Goal: Complete application form: Complete application form

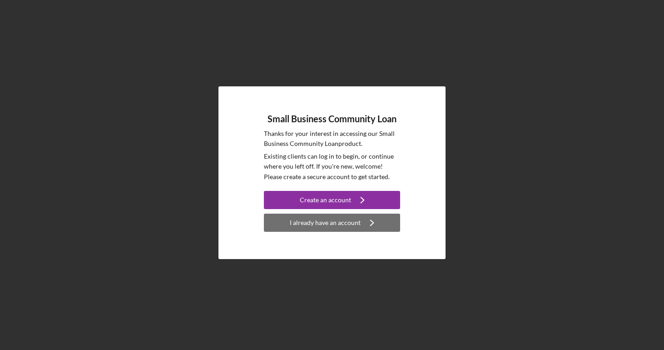
click at [309, 224] on div "I already have an account" at bounding box center [325, 223] width 71 height 18
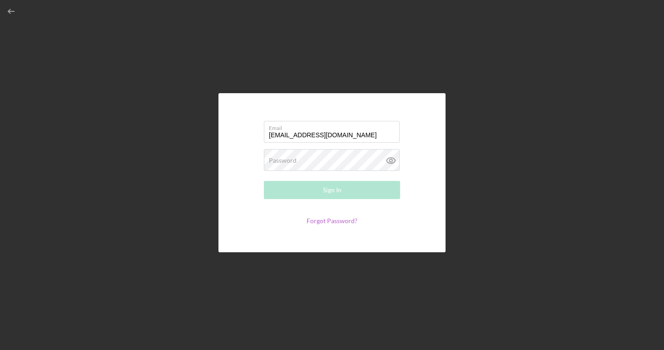
type input "[EMAIL_ADDRESS][DOMAIN_NAME]"
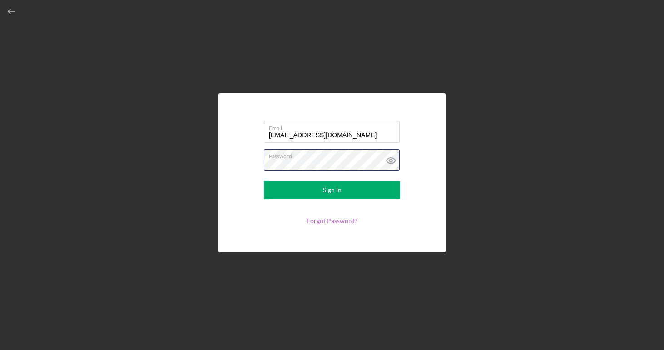
click at [332, 190] on button "Sign In" at bounding box center [332, 190] width 136 height 18
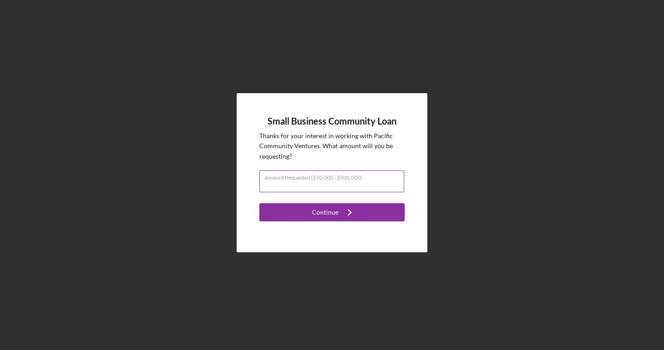
click at [329, 186] on input "Amount Requested ($10,000 - $500,000)" at bounding box center [331, 181] width 145 height 22
type input "$150,000"
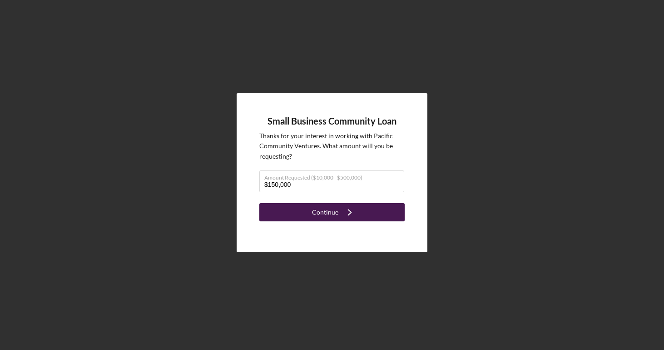
click at [334, 219] on div "Continue" at bounding box center [325, 212] width 26 height 18
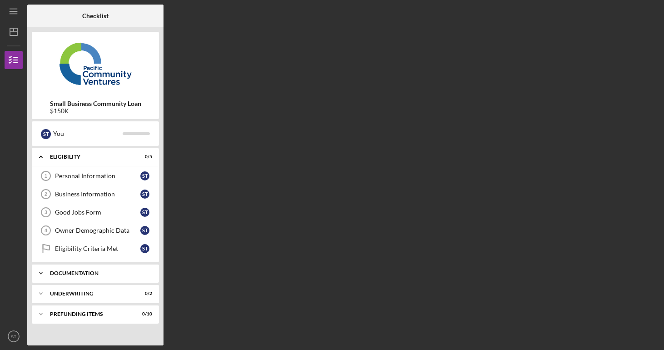
click at [84, 274] on div "Documentation" at bounding box center [99, 272] width 98 height 5
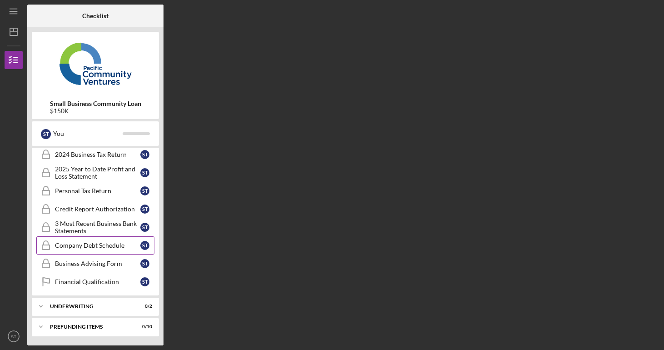
scroll to position [192, 0]
click at [83, 304] on div "Underwriting" at bounding box center [99, 306] width 98 height 5
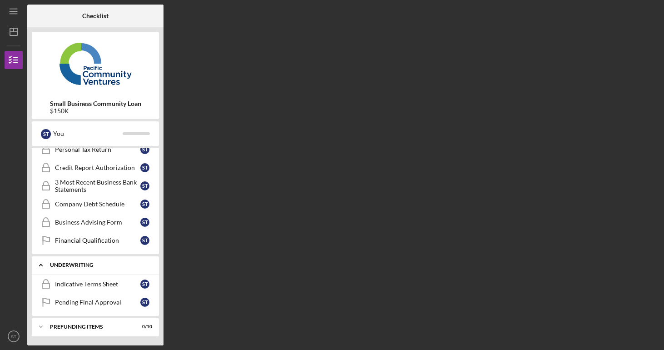
scroll to position [234, 0]
click at [85, 281] on div "Indicative Terms Sheet" at bounding box center [97, 283] width 85 height 7
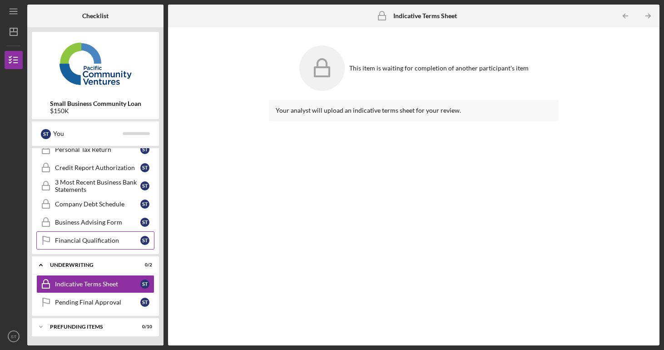
click at [92, 242] on div "Financial Qualification" at bounding box center [97, 240] width 85 height 7
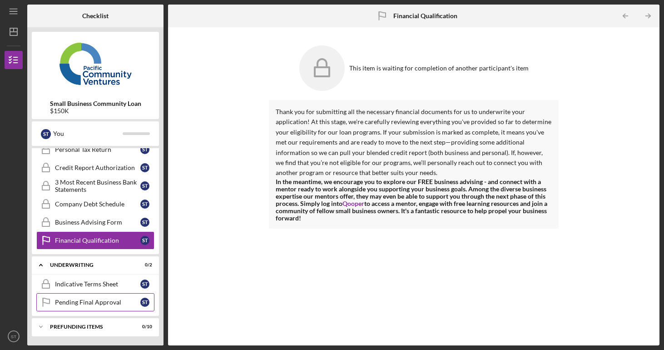
click at [72, 308] on link "Pending Final Approval Pending Final Approval S T" at bounding box center [95, 302] width 118 height 18
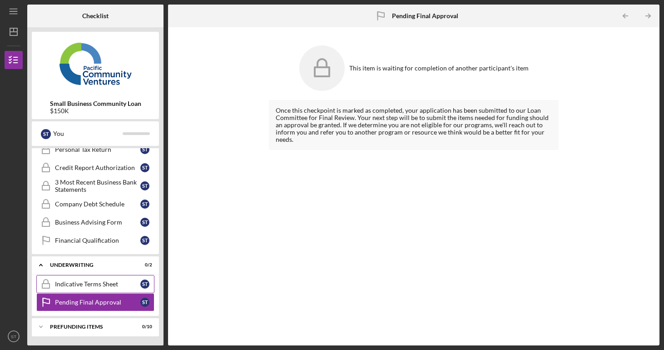
click at [79, 289] on link "Indicative Terms Sheet Indicative Terms Sheet S T" at bounding box center [95, 284] width 118 height 18
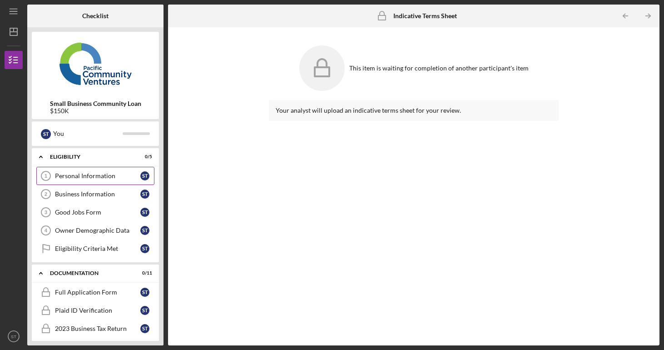
click at [103, 178] on div "Personal Information" at bounding box center [97, 175] width 85 height 7
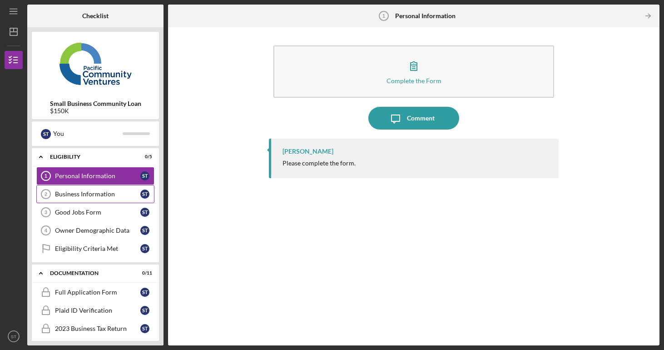
click at [95, 193] on div "Business Information" at bounding box center [97, 193] width 85 height 7
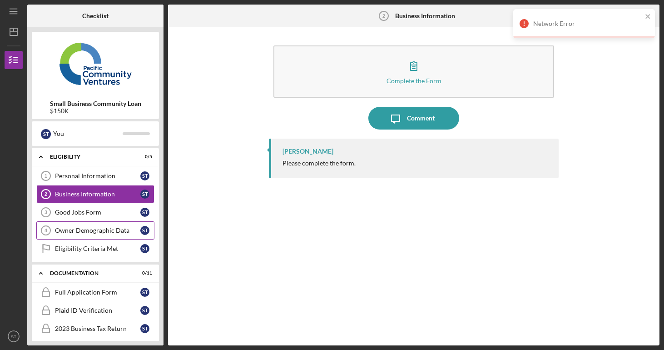
click at [88, 230] on div "Owner Demographic Data" at bounding box center [97, 230] width 85 height 7
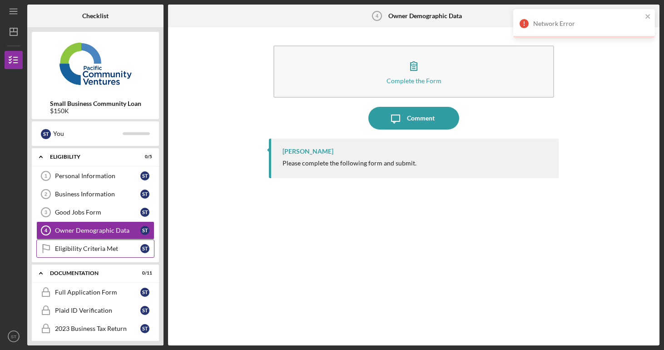
click at [82, 250] on div "Eligibility Criteria Met" at bounding box center [97, 248] width 85 height 7
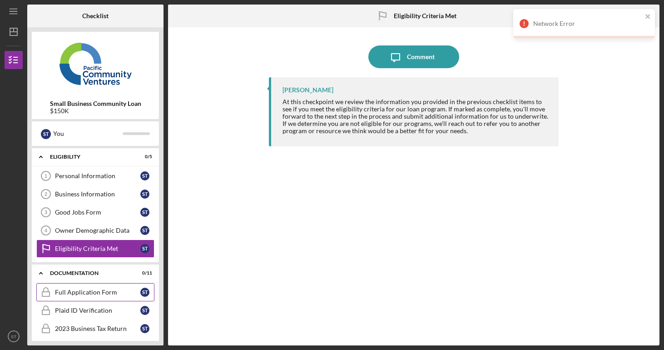
click at [76, 295] on div "Full Application Form" at bounding box center [97, 292] width 85 height 7
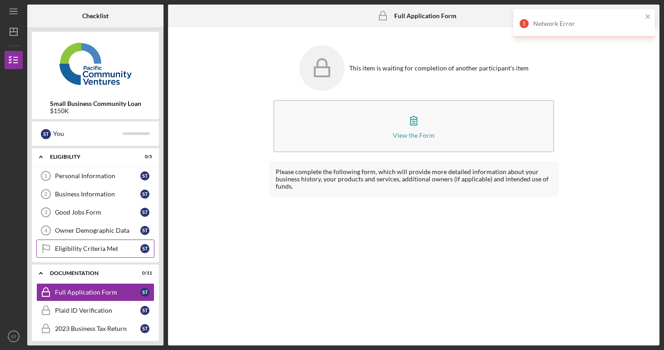
click at [96, 248] on div "Eligibility Criteria Met" at bounding box center [97, 248] width 85 height 7
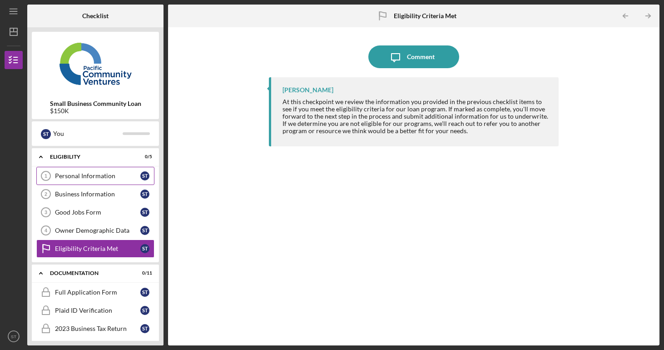
click at [109, 177] on div "Personal Information" at bounding box center [97, 175] width 85 height 7
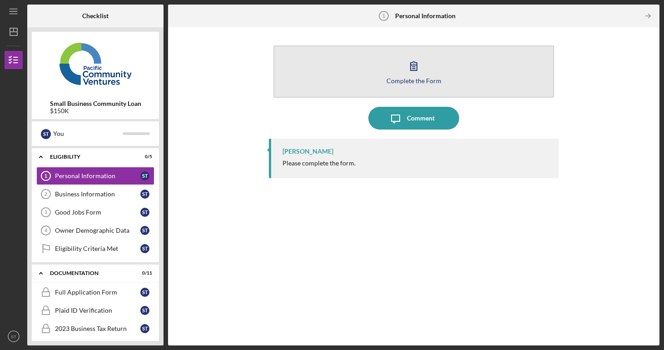
click at [417, 77] on div "Complete the Form" at bounding box center [414, 80] width 55 height 7
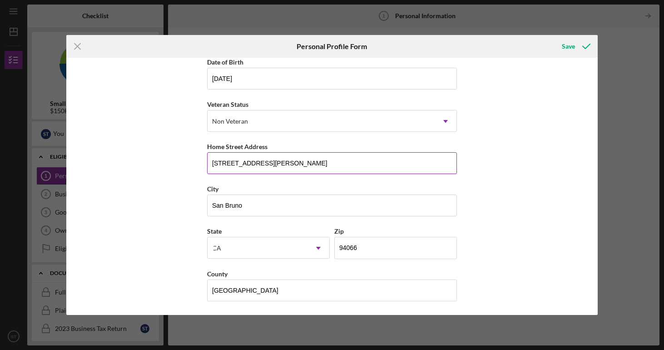
scroll to position [90, 0]
click at [572, 47] on div "Save" at bounding box center [568, 46] width 13 height 18
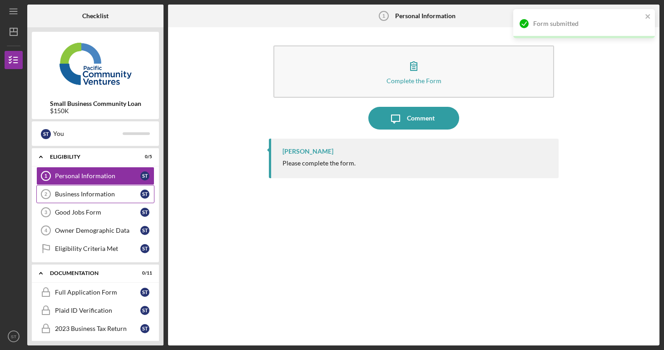
click at [92, 201] on link "Business Information 2 Business Information S T" at bounding box center [95, 194] width 118 height 18
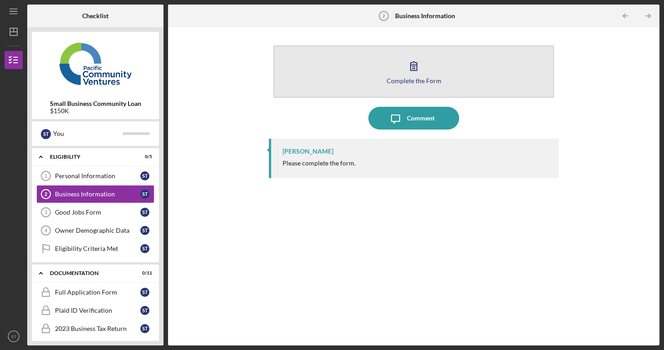
click at [409, 78] on div "Complete the Form" at bounding box center [414, 80] width 55 height 7
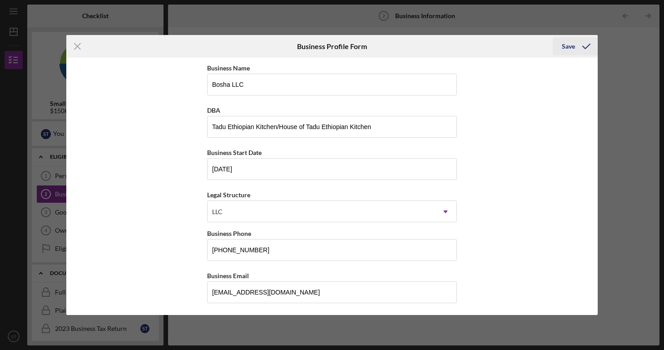
click at [564, 46] on div "Save" at bounding box center [568, 46] width 13 height 18
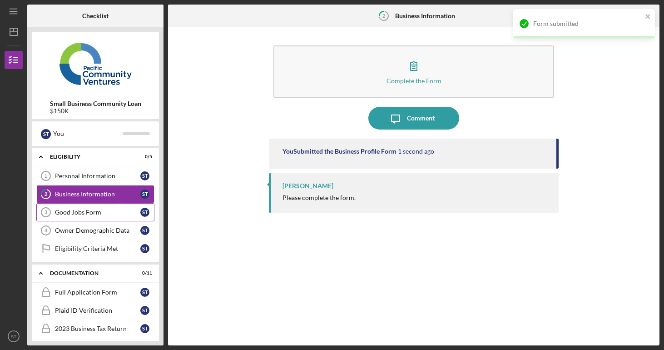
click at [92, 211] on div "Good Jobs Form" at bounding box center [97, 212] width 85 height 7
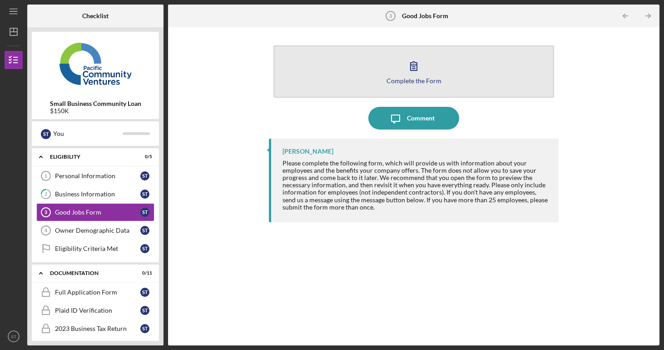
click at [416, 76] on icon "button" at bounding box center [414, 66] width 23 height 23
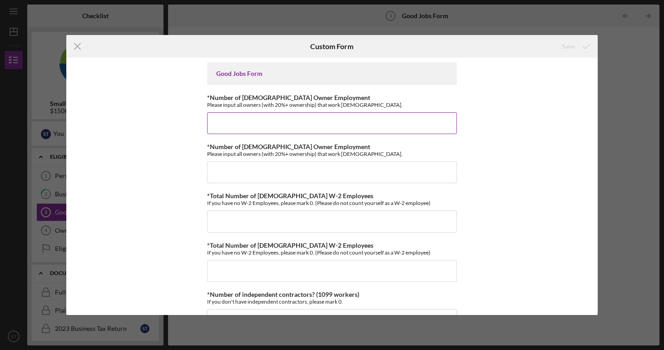
click at [325, 122] on input "*Number of [DEMOGRAPHIC_DATA] Owner Employment" at bounding box center [332, 123] width 250 height 22
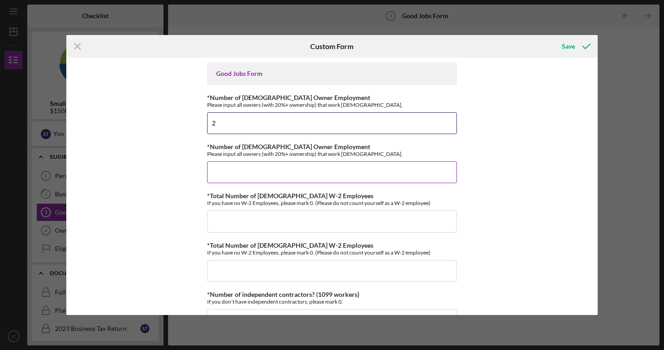
type input "2"
click at [293, 174] on input "*Number of [DEMOGRAPHIC_DATA] Owner Employment" at bounding box center [332, 172] width 250 height 22
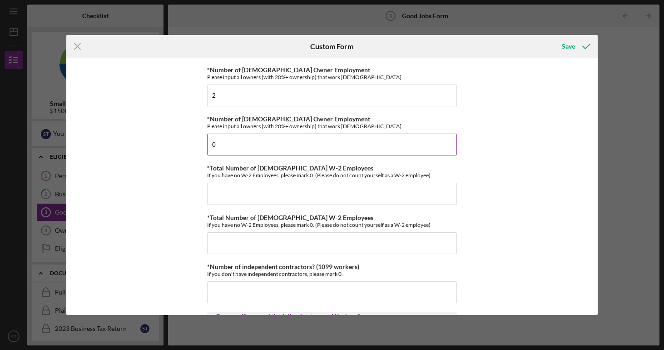
scroll to position [33, 0]
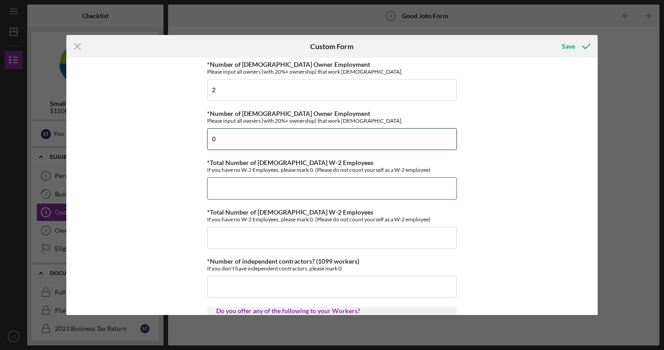
type input "0"
click at [297, 190] on input "*Total Number of [DEMOGRAPHIC_DATA] W-2 Employees" at bounding box center [332, 188] width 250 height 22
type input "5"
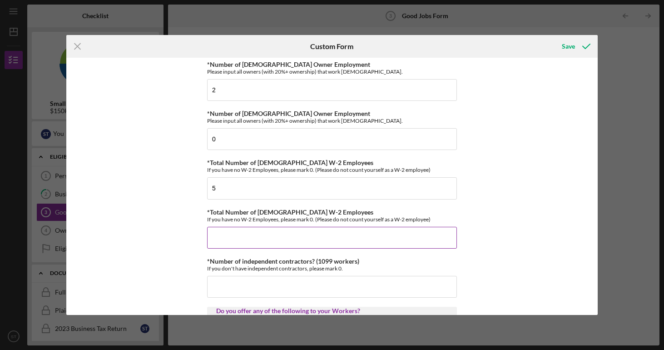
click at [262, 241] on input "*Total Number of [DEMOGRAPHIC_DATA] W-2 Employees" at bounding box center [332, 238] width 250 height 22
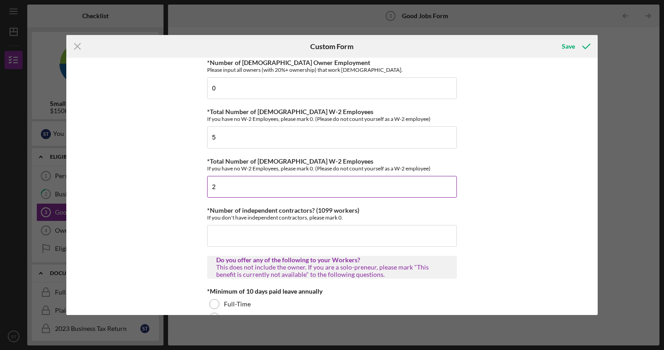
scroll to position [89, 0]
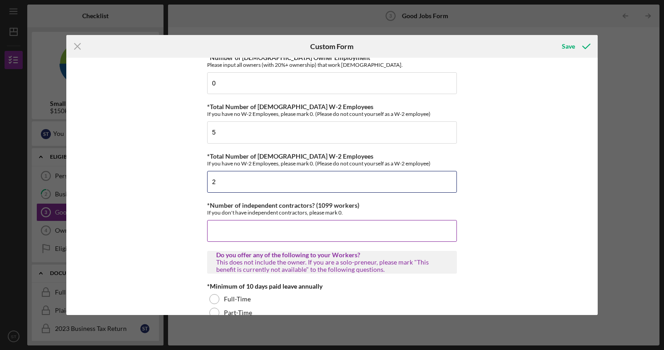
type input "2"
click at [280, 236] on input "*Number of independent contractors? (1099 workers)" at bounding box center [332, 231] width 250 height 22
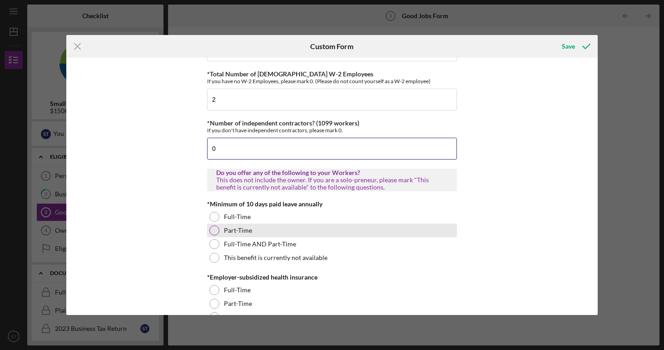
scroll to position [172, 0]
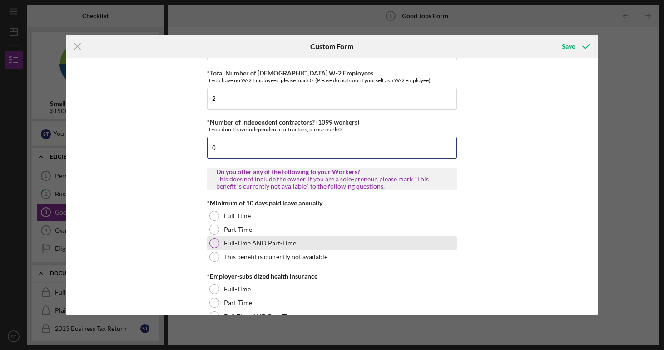
type input "0"
click at [212, 245] on div at bounding box center [214, 243] width 10 height 10
click at [213, 245] on div at bounding box center [214, 243] width 10 height 10
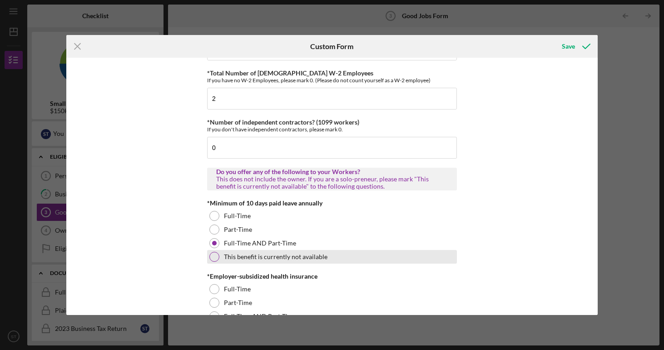
click at [211, 255] on div at bounding box center [214, 257] width 10 height 10
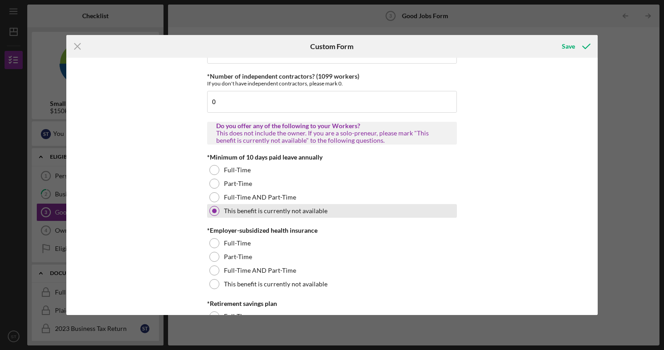
scroll to position [227, 0]
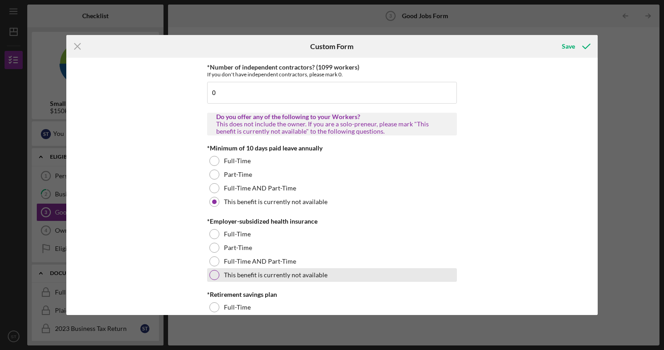
click at [212, 273] on div at bounding box center [214, 275] width 10 height 10
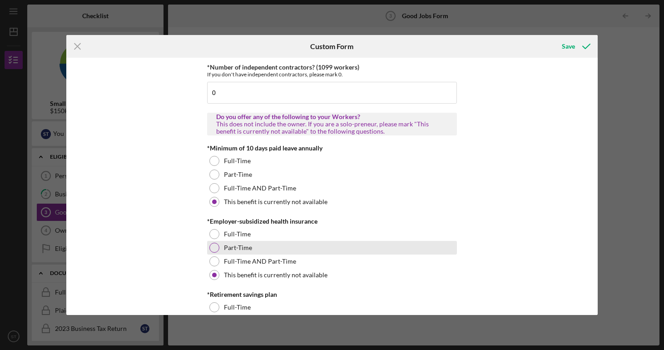
scroll to position [275, 0]
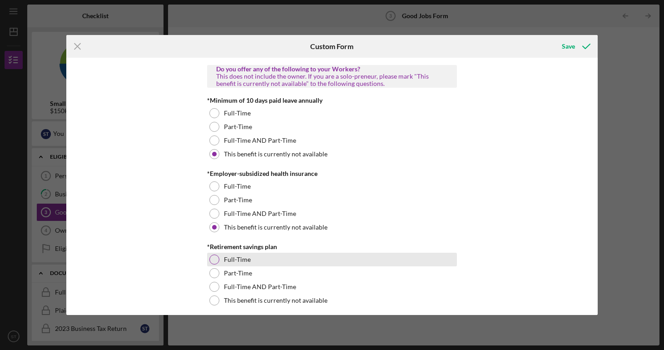
click at [217, 260] on div at bounding box center [214, 259] width 10 height 10
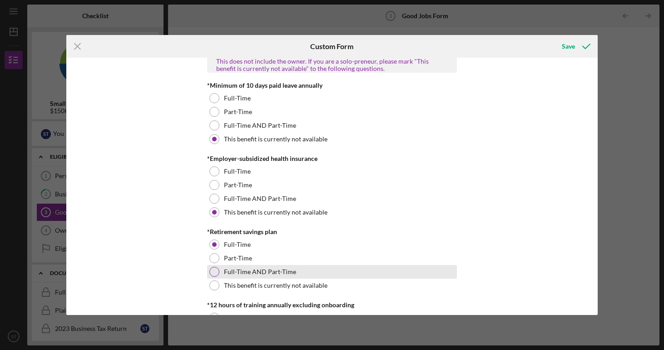
click at [212, 271] on div at bounding box center [214, 272] width 10 height 10
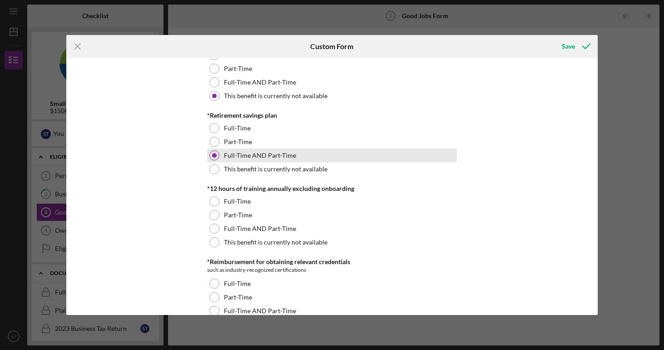
scroll to position [407, 0]
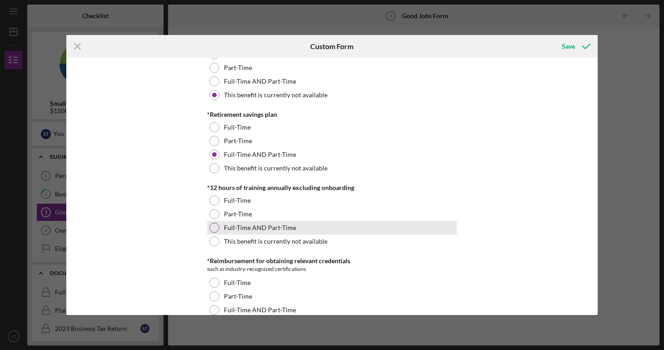
click at [214, 224] on div at bounding box center [214, 228] width 10 height 10
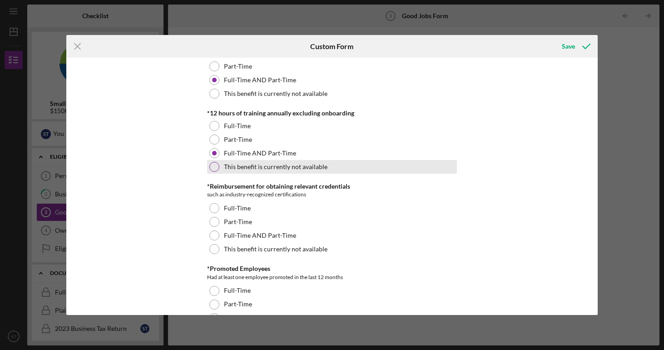
scroll to position [483, 0]
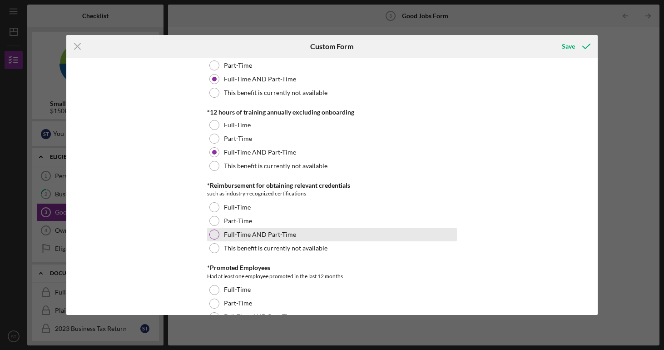
click at [214, 231] on div at bounding box center [214, 234] width 10 height 10
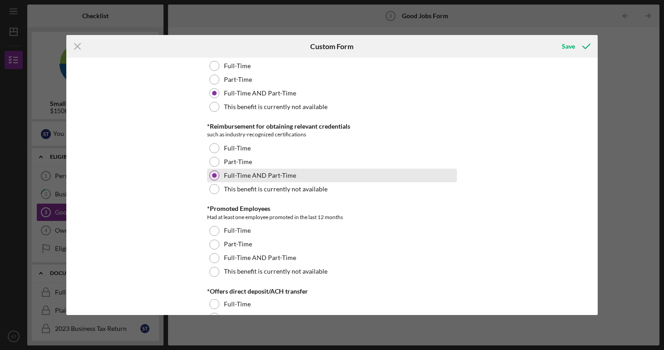
scroll to position [546, 0]
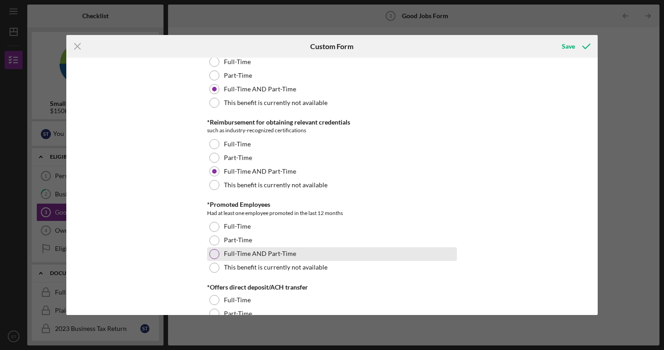
click at [213, 253] on div at bounding box center [214, 254] width 10 height 10
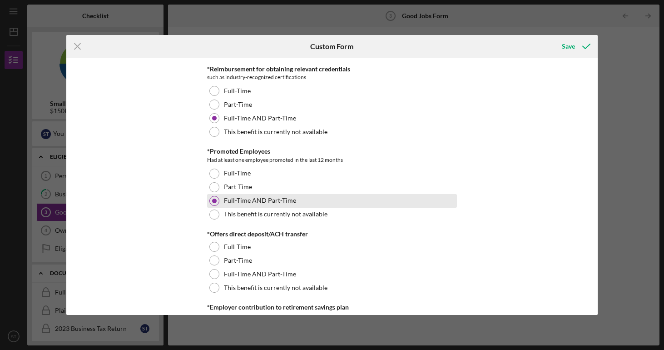
scroll to position [631, 0]
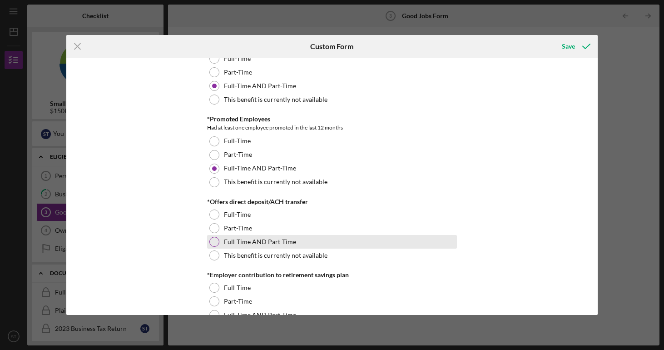
click at [215, 242] on div at bounding box center [214, 242] width 10 height 10
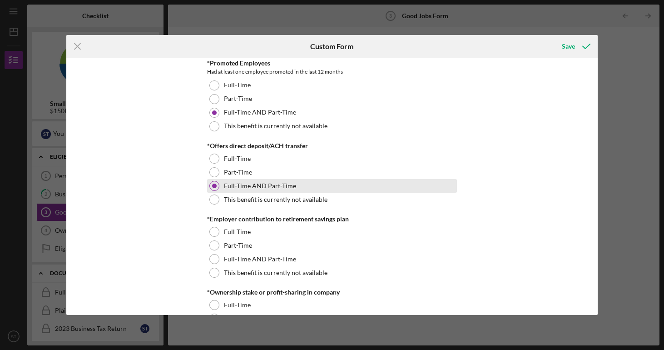
scroll to position [708, 0]
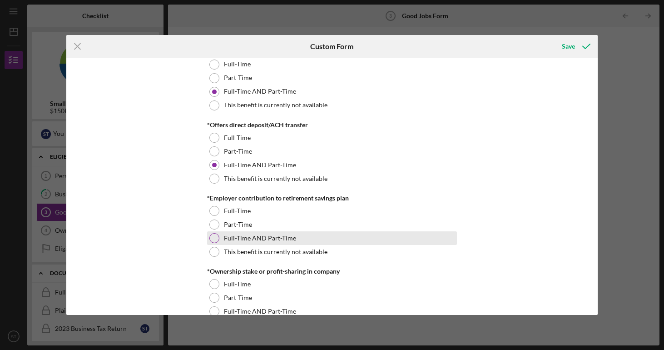
click at [211, 237] on div at bounding box center [214, 238] width 10 height 10
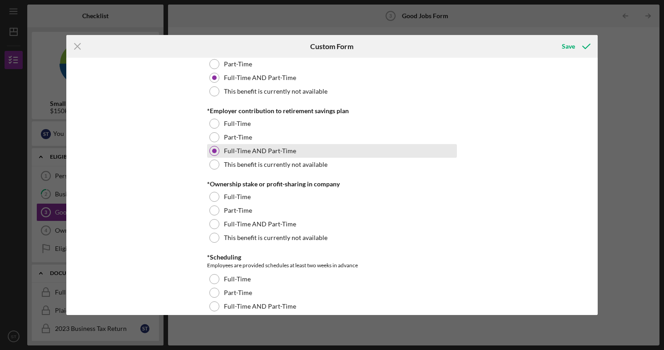
scroll to position [798, 0]
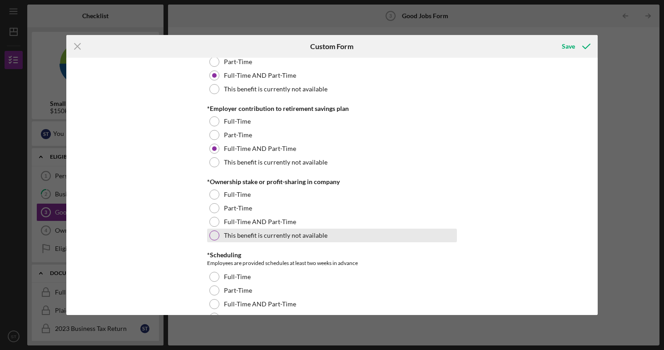
click at [213, 234] on div at bounding box center [214, 235] width 10 height 10
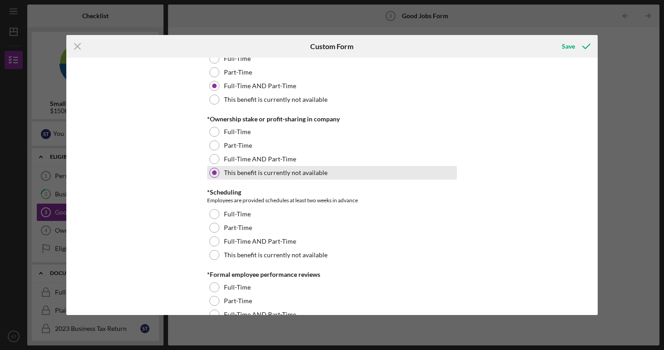
scroll to position [861, 0]
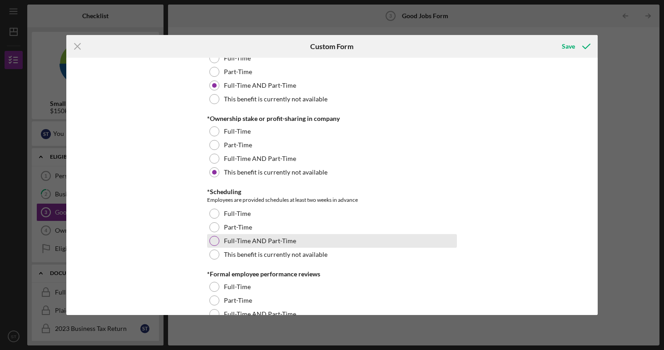
click at [211, 237] on div at bounding box center [214, 241] width 10 height 10
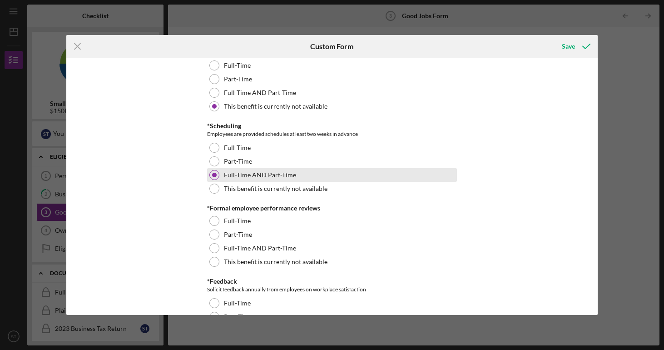
scroll to position [935, 0]
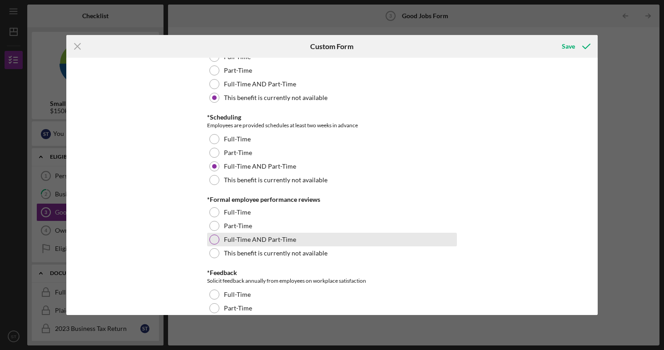
click at [207, 237] on div "Full-Time AND Part-Time" at bounding box center [332, 240] width 250 height 14
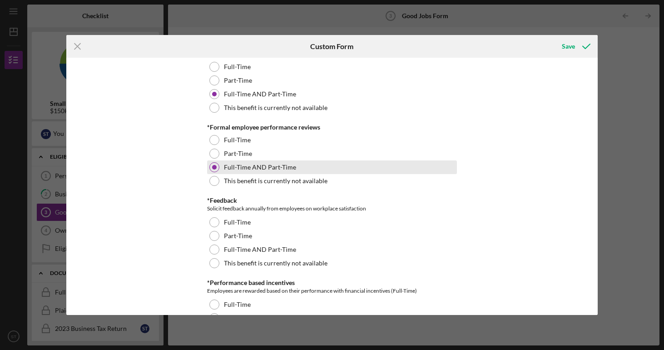
scroll to position [1010, 0]
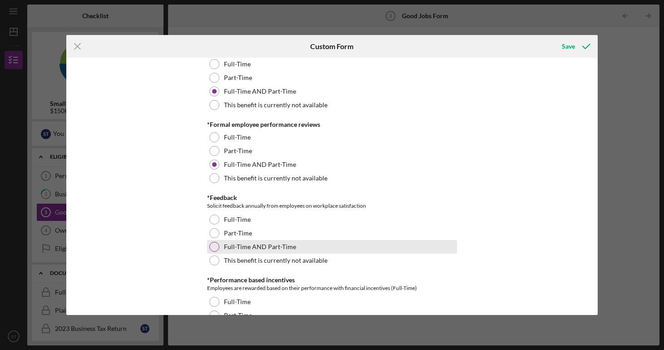
click at [209, 244] on div at bounding box center [214, 247] width 10 height 10
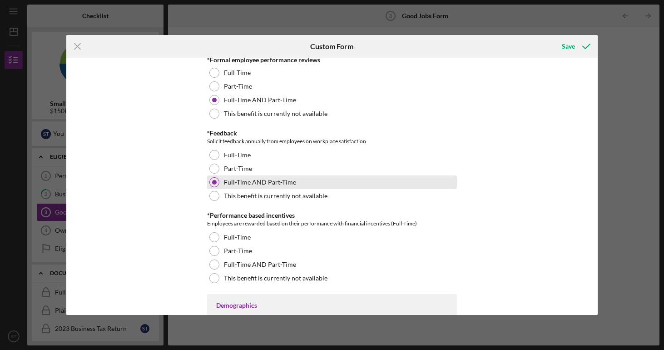
scroll to position [1085, 0]
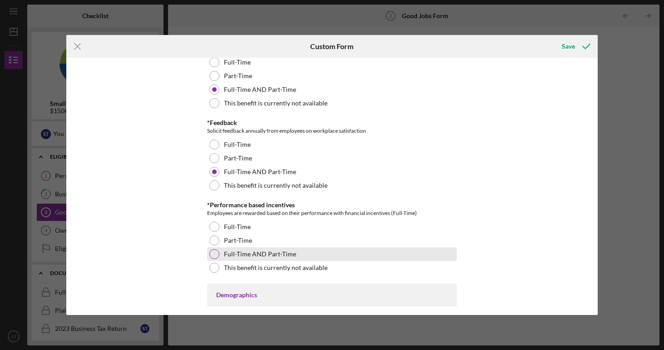
click at [210, 256] on div at bounding box center [214, 254] width 10 height 10
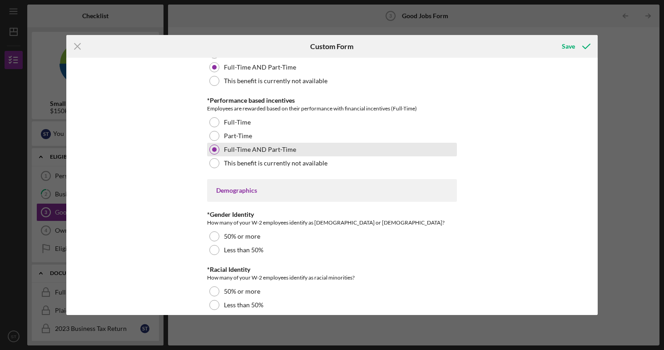
scroll to position [1201, 0]
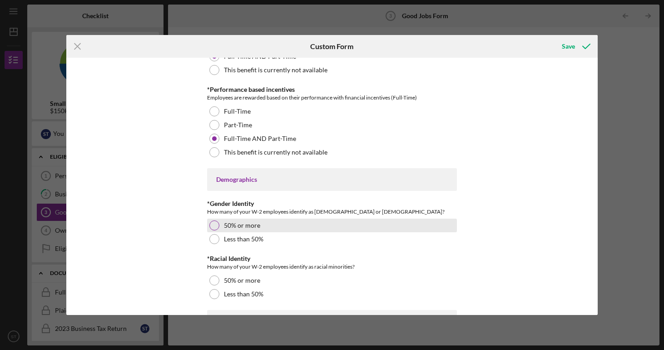
click at [214, 224] on div at bounding box center [214, 225] width 10 height 10
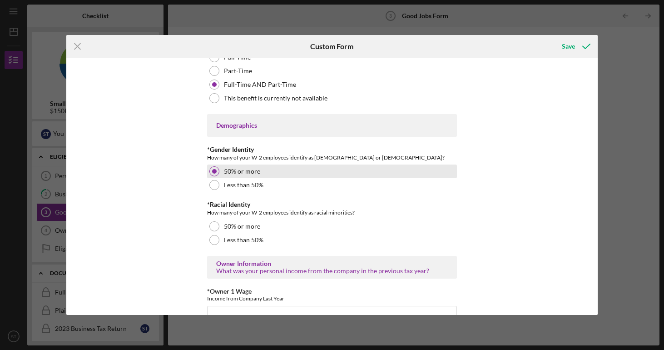
scroll to position [1257, 0]
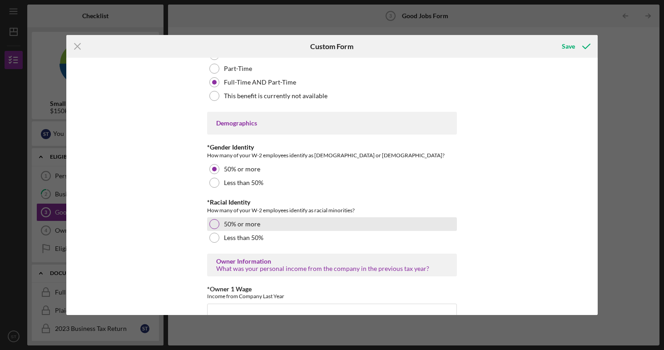
click at [214, 223] on div at bounding box center [214, 224] width 10 height 10
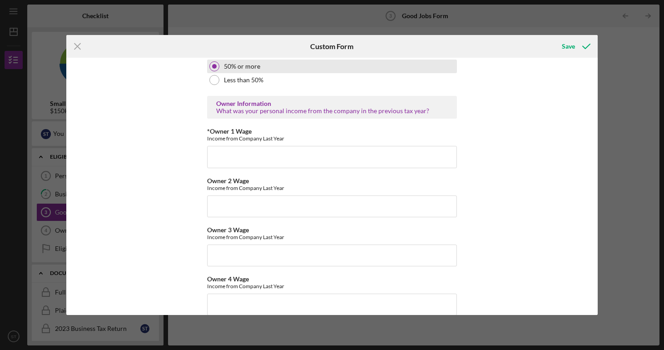
scroll to position [1417, 0]
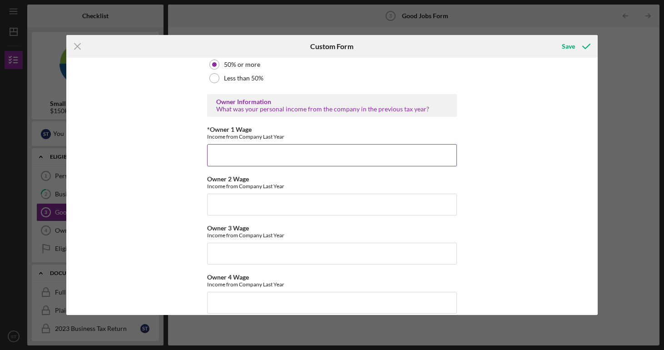
click at [242, 156] on input "*Owner 1 Wage" at bounding box center [332, 155] width 250 height 22
type input "4"
type input "37500"
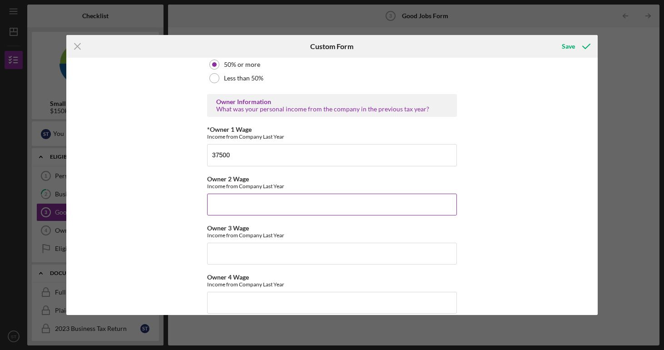
click at [232, 208] on input "Owner 2 Wage" at bounding box center [332, 205] width 250 height 22
type input "$7"
type input "$38,120"
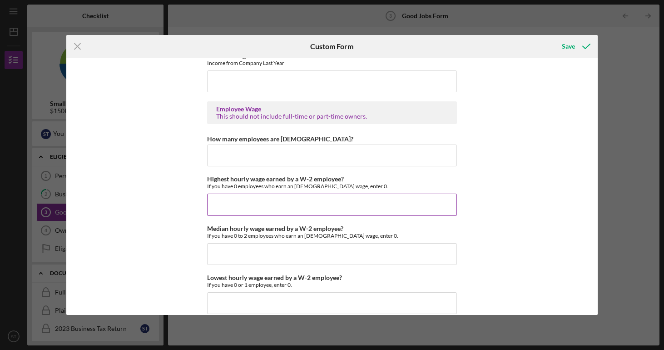
scroll to position [1686, 0]
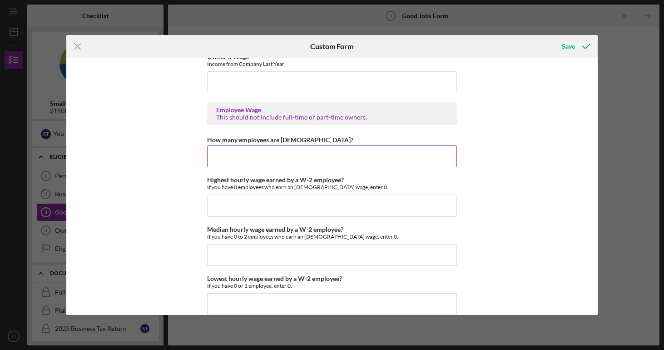
click at [235, 156] on input "How many employees are [DEMOGRAPHIC_DATA]?" at bounding box center [332, 156] width 250 height 22
type input "7"
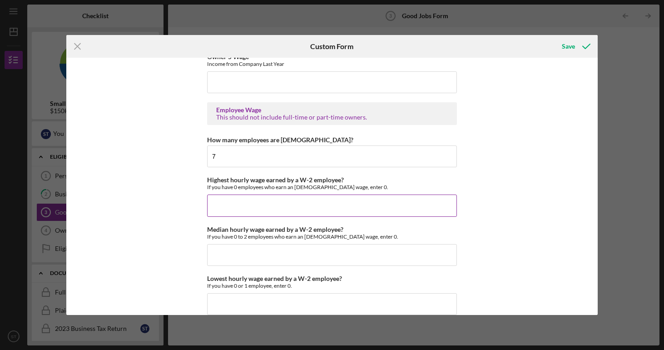
click at [244, 202] on input "Highest hourly wage earned by a W-2 employee?" at bounding box center [332, 206] width 250 height 22
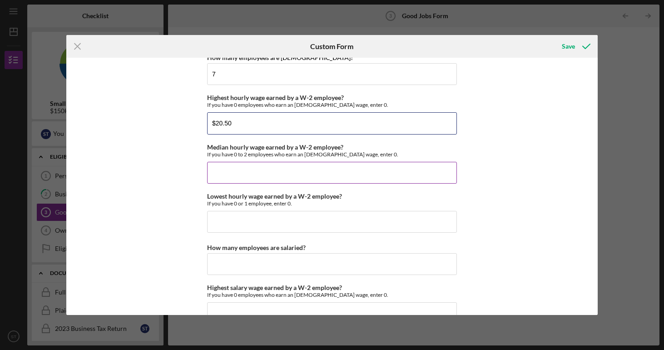
scroll to position [1769, 0]
type input "$2"
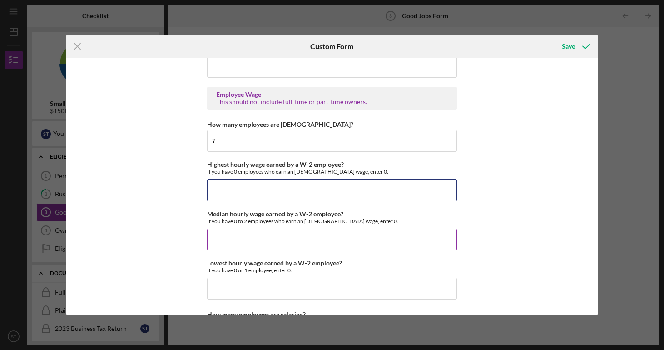
scroll to position [1698, 0]
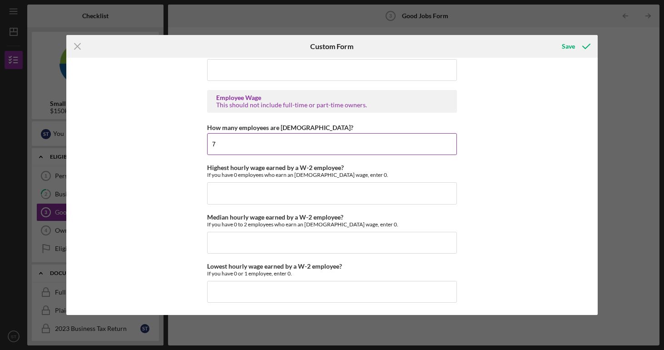
click at [233, 143] on input "7" at bounding box center [332, 144] width 250 height 22
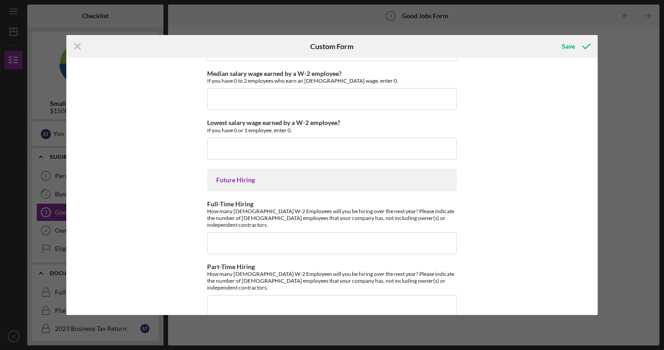
scroll to position [2031, 0]
click at [234, 240] on input "Full-Time Hiring" at bounding box center [332, 244] width 250 height 22
type input "3"
click at [221, 295] on input "Part-Time Hiring" at bounding box center [332, 306] width 250 height 22
type input "1"
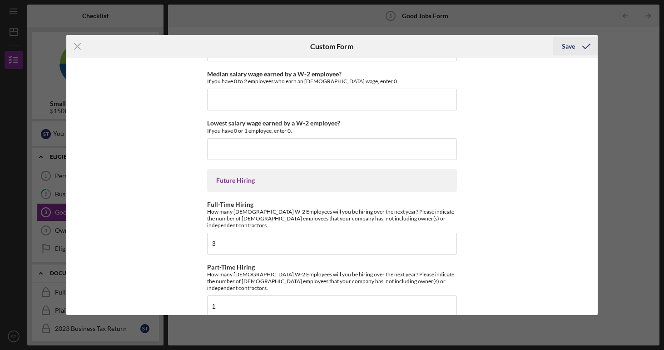
click at [574, 49] on div "Save" at bounding box center [568, 46] width 13 height 18
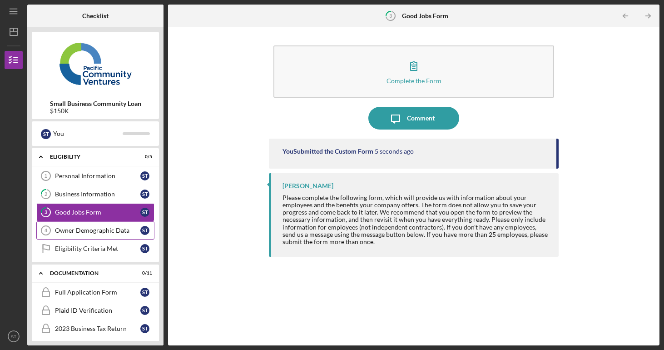
click at [99, 236] on link "Owner Demographic Data 4 Owner Demographic Data S T" at bounding box center [95, 230] width 118 height 18
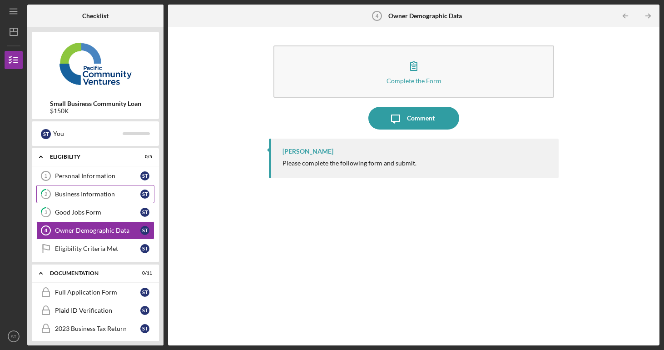
click at [93, 195] on div "Business Information" at bounding box center [97, 193] width 85 height 7
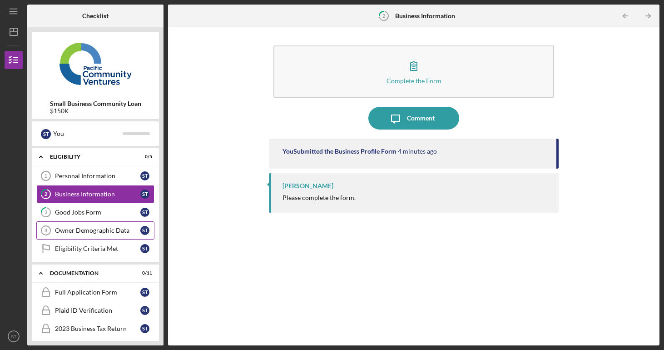
click at [88, 226] on link "Owner Demographic Data 4 Owner Demographic Data S T" at bounding box center [95, 230] width 118 height 18
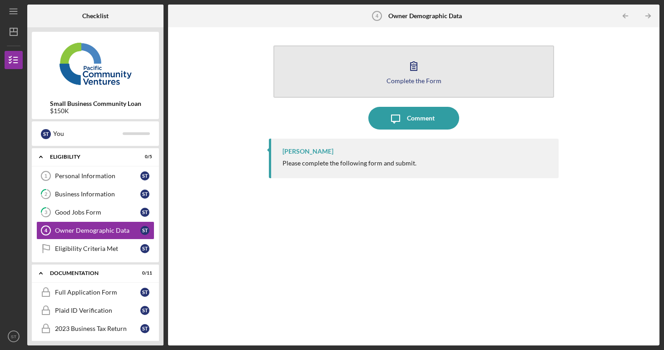
click at [414, 74] on icon "button" at bounding box center [414, 66] width 23 height 23
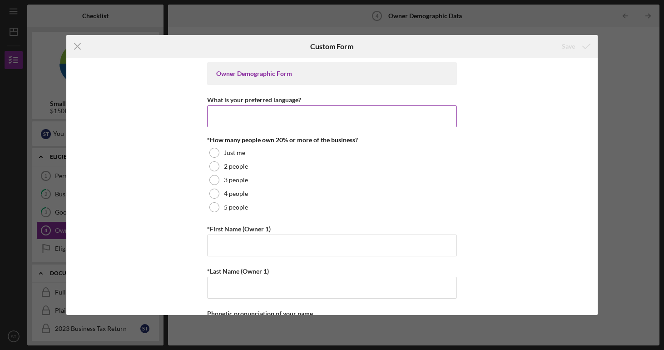
click at [303, 123] on input "What is your preferred language?" at bounding box center [332, 116] width 250 height 22
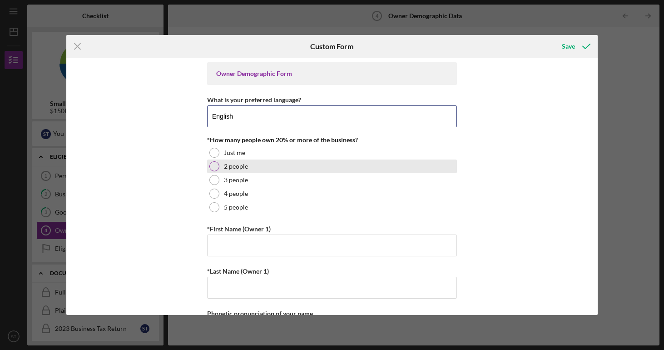
type input "English"
click at [212, 165] on div at bounding box center [214, 166] width 10 height 10
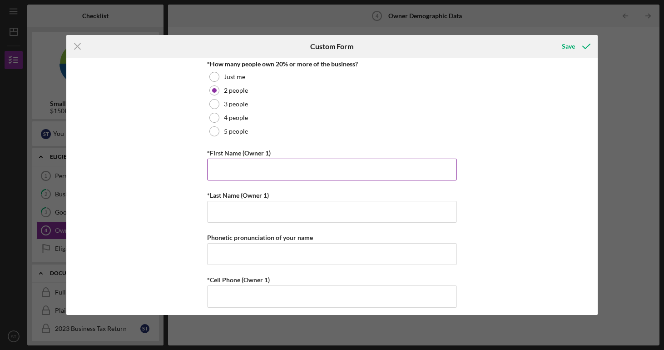
scroll to position [77, 0]
type input "Selamawet"
type input "[PERSON_NAME]"
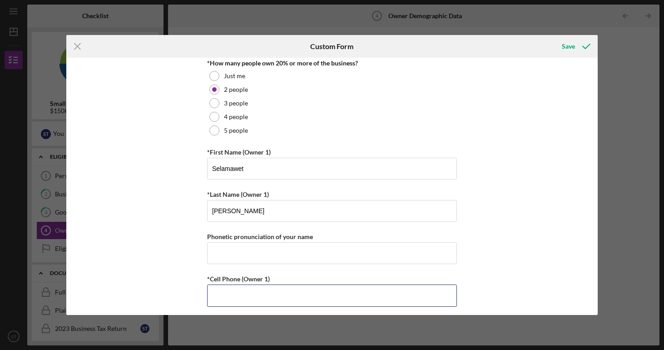
type input "(5##) ###-####"
type input "[PHONE_NUMBER]"
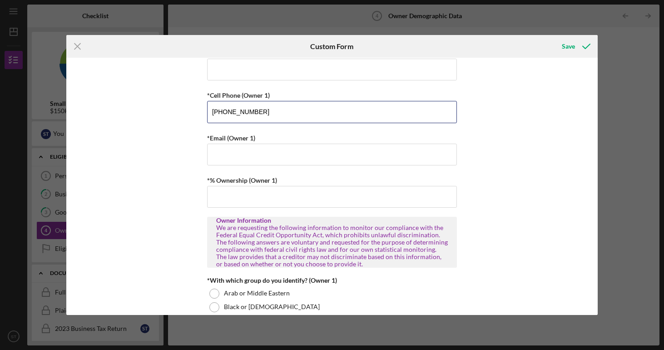
scroll to position [271, 0]
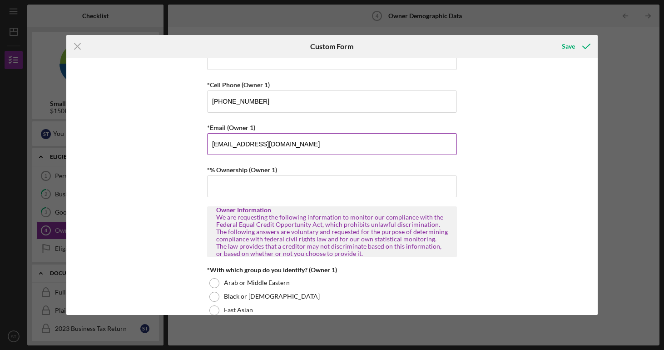
type input "[EMAIL_ADDRESS][DOMAIN_NAME]"
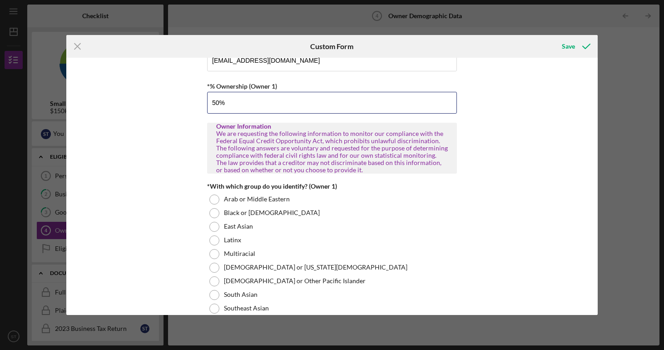
scroll to position [401, 0]
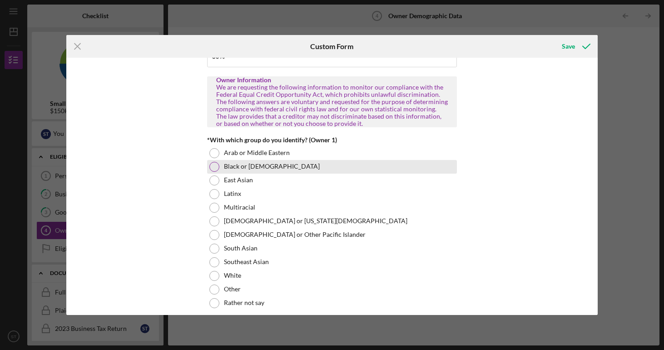
type input "50.00000%"
click at [214, 166] on div at bounding box center [214, 167] width 10 height 10
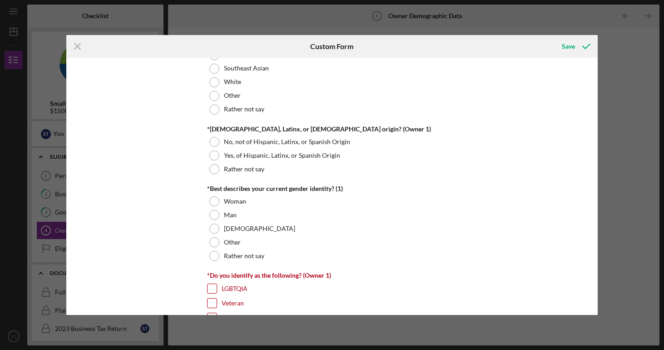
scroll to position [593, 0]
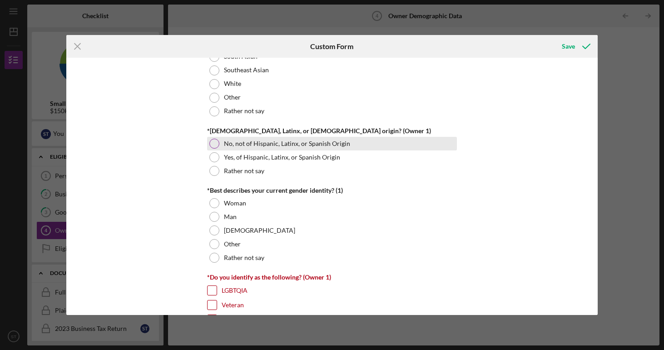
click at [217, 141] on div at bounding box center [214, 144] width 10 height 10
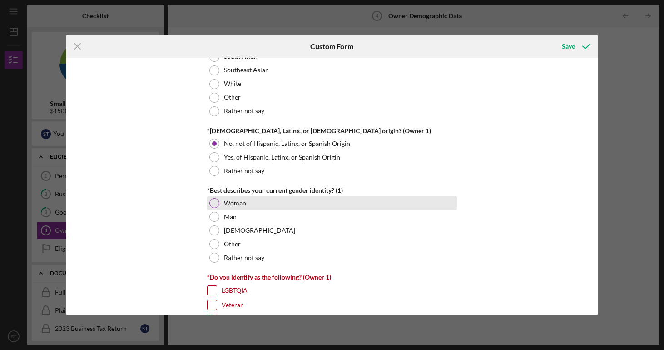
click at [214, 202] on div at bounding box center [214, 203] width 10 height 10
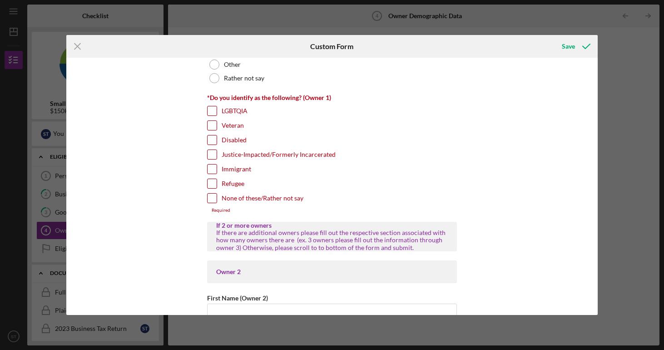
scroll to position [772, 0]
click at [208, 169] on input "Immigrant" at bounding box center [212, 169] width 9 height 9
checkbox input "true"
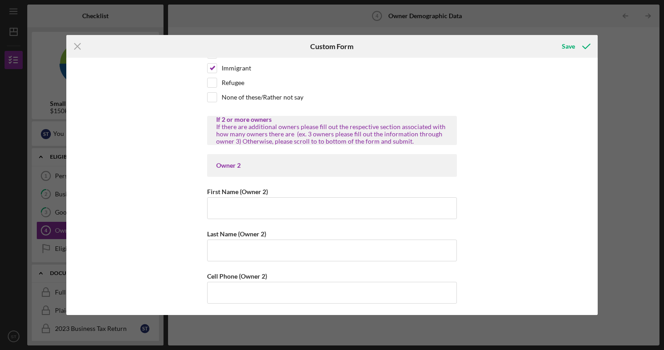
scroll to position [878, 0]
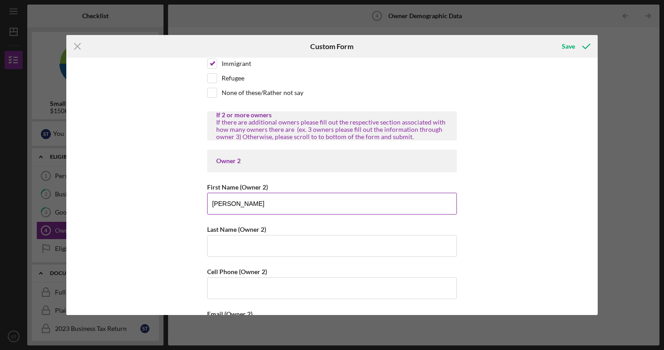
type input "[PERSON_NAME]"
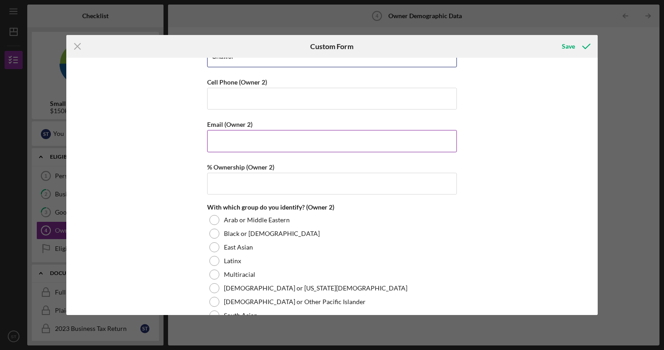
scroll to position [1071, 0]
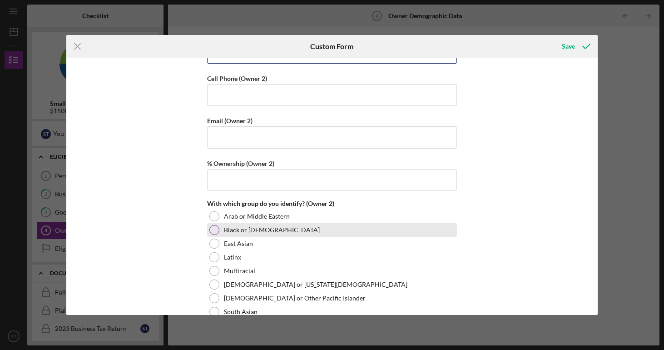
type input "Shawel"
click at [213, 231] on div at bounding box center [214, 230] width 10 height 10
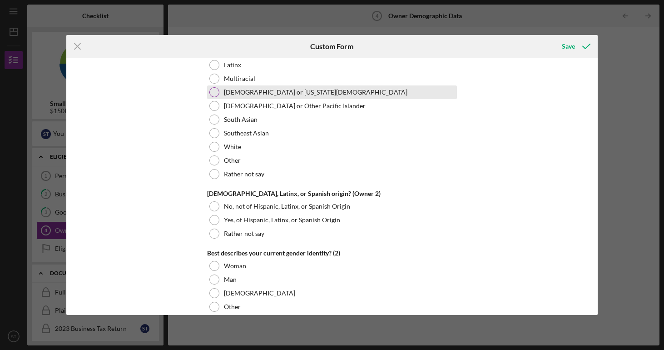
scroll to position [1266, 0]
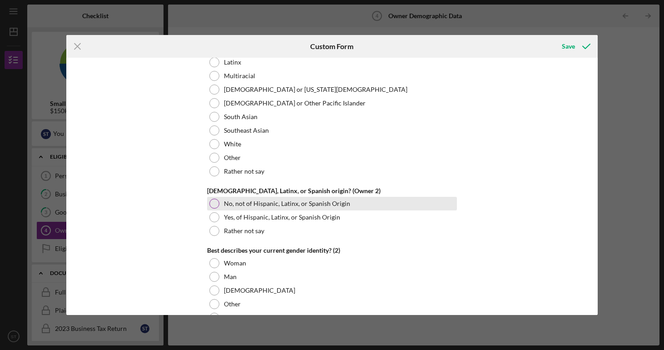
click at [215, 203] on div at bounding box center [214, 204] width 10 height 10
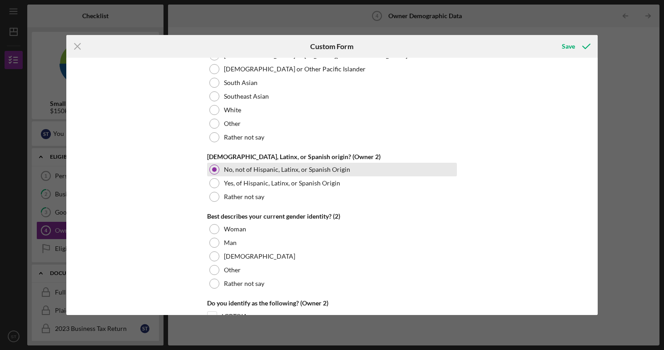
scroll to position [1312, 0]
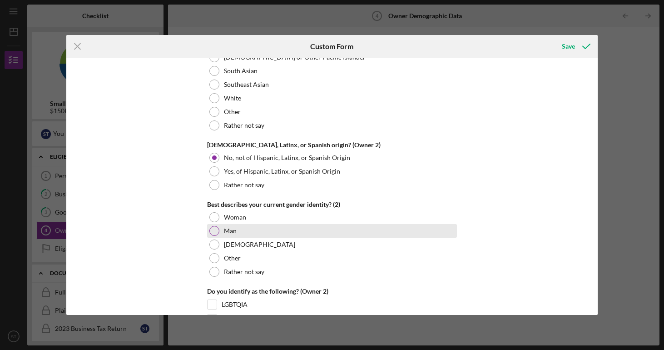
click at [213, 228] on div at bounding box center [214, 231] width 10 height 10
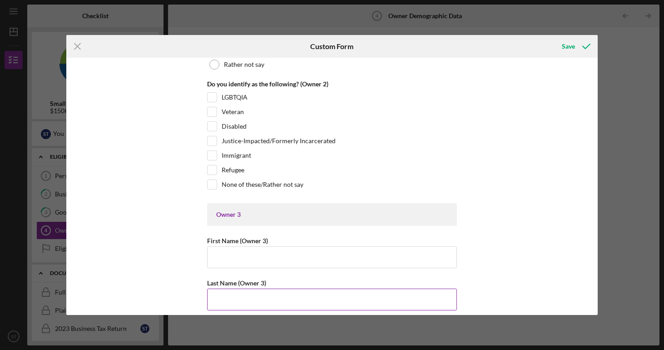
scroll to position [1516, 0]
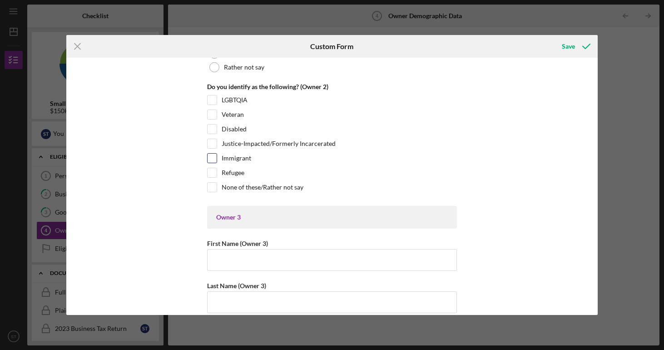
click at [213, 156] on input "Immigrant" at bounding box center [212, 158] width 9 height 9
checkbox input "true"
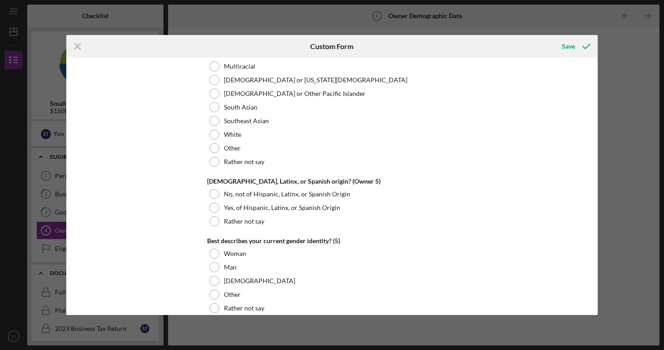
scroll to position [3376, 0]
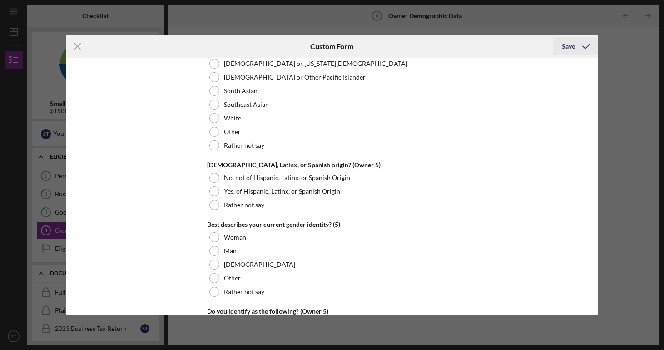
click at [571, 41] on div "Save" at bounding box center [568, 46] width 13 height 18
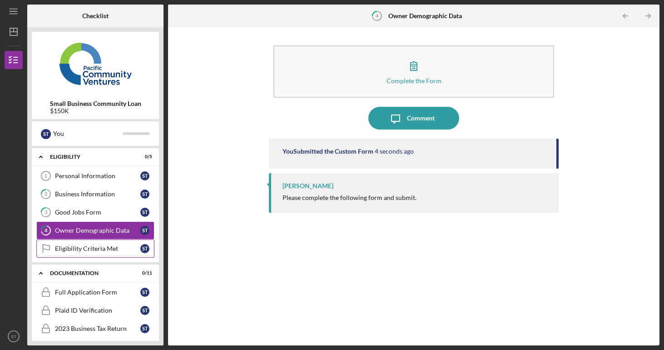
click at [84, 251] on div "Eligibility Criteria Met" at bounding box center [97, 248] width 85 height 7
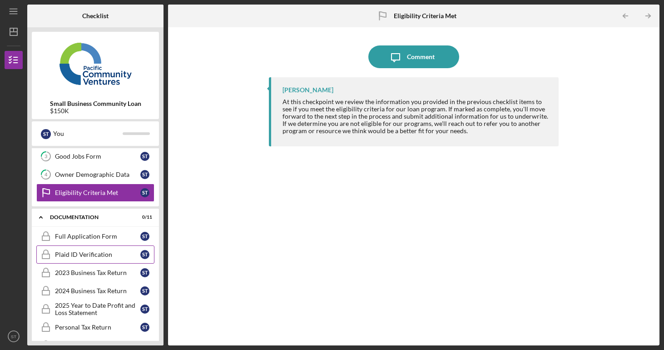
scroll to position [54, 0]
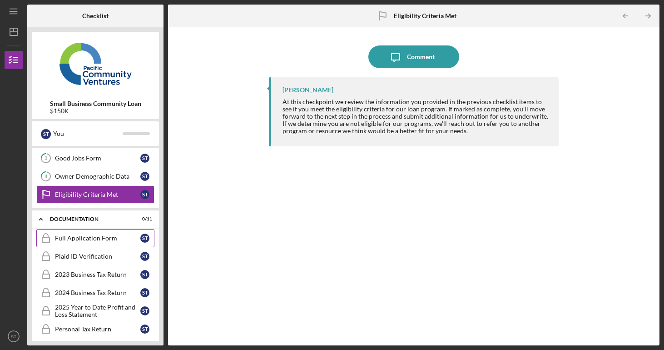
click at [94, 238] on div "Full Application Form" at bounding box center [97, 237] width 85 height 7
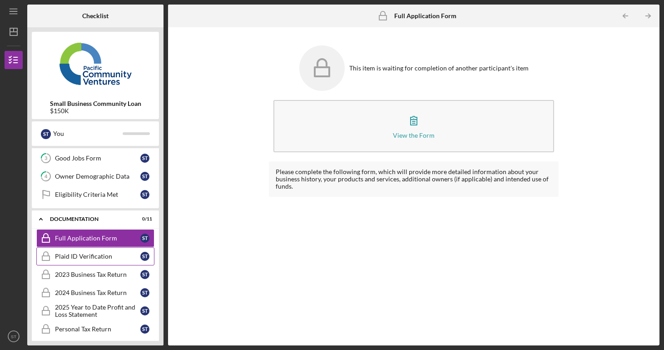
click at [90, 258] on div "Plaid ID Verification" at bounding box center [97, 256] width 85 height 7
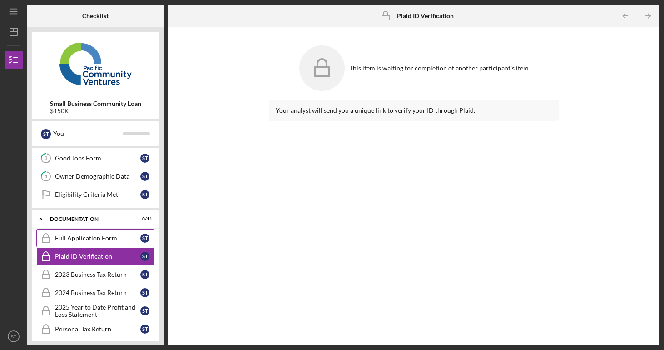
click at [94, 240] on div "Full Application Form" at bounding box center [97, 237] width 85 height 7
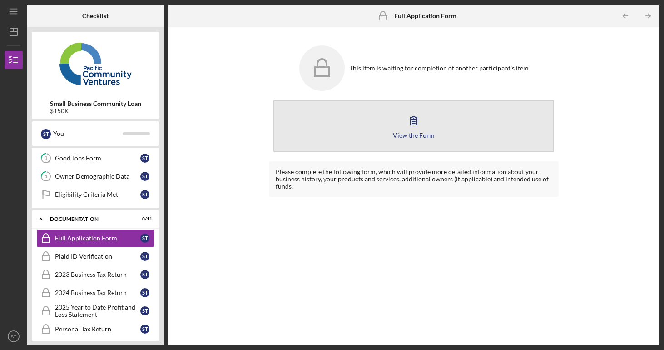
click at [410, 135] on div "View the Form" at bounding box center [414, 135] width 42 height 7
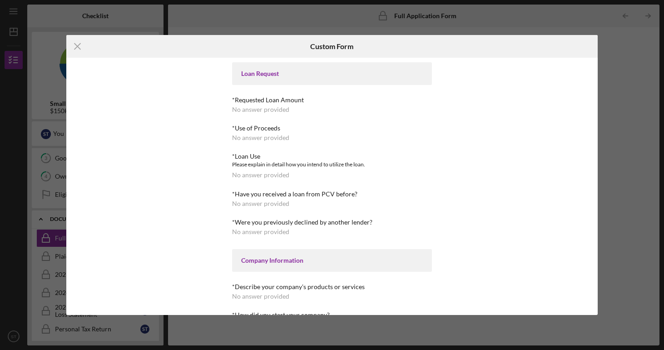
click at [621, 55] on div "Icon/Menu Close Custom Form Loan Request *Requested Loan Amount No answer provi…" at bounding box center [332, 175] width 664 height 350
click at [77, 46] on line at bounding box center [78, 47] width 6 height 6
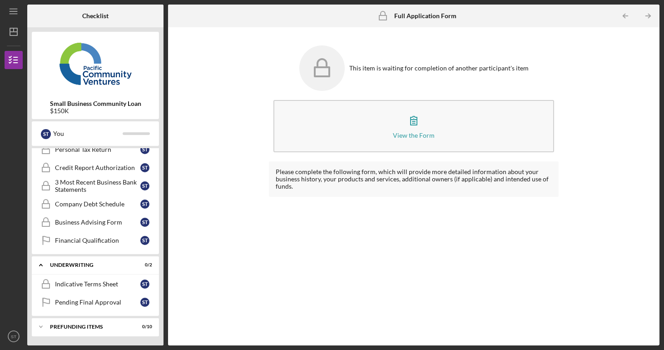
scroll to position [234, 0]
click at [91, 239] on div "Financial Qualification" at bounding box center [97, 240] width 85 height 7
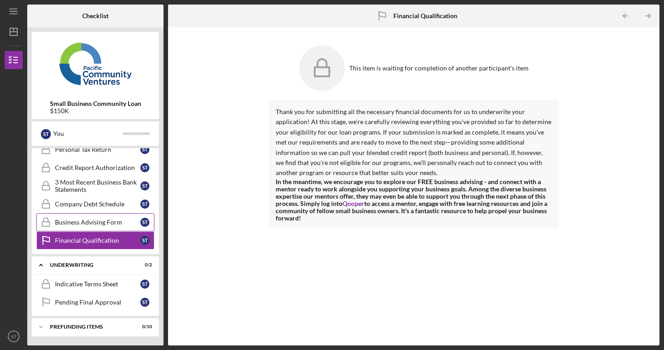
click at [92, 226] on link "Business Advising Form Business Advising Form S T" at bounding box center [95, 222] width 118 height 18
